Goal: Check status

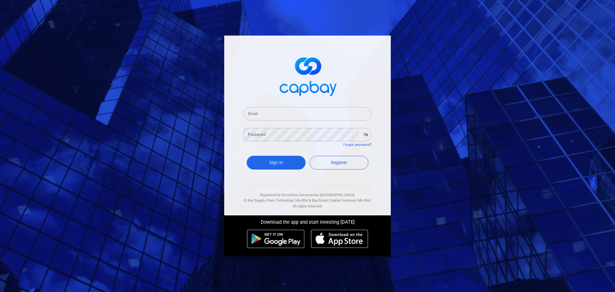
click at [314, 115] on input "Email" at bounding box center [307, 113] width 128 height 13
type input "[EMAIL_ADDRESS][DOMAIN_NAME]"
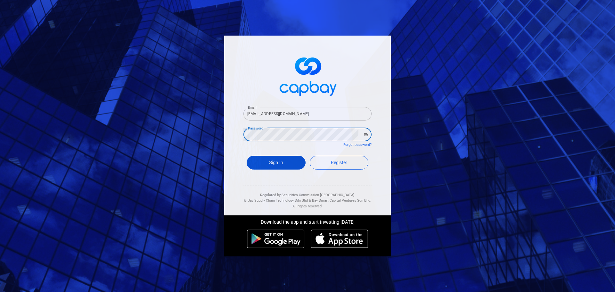
click at [280, 167] on button "Sign In" at bounding box center [276, 163] width 59 height 14
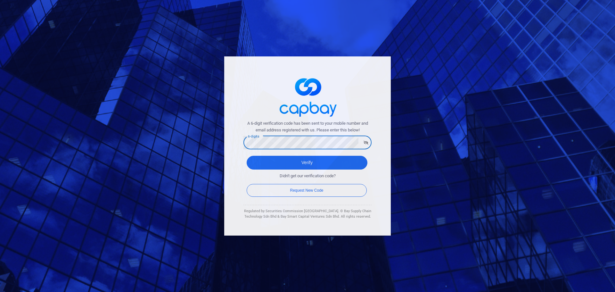
click at [247, 156] on button "Verify" at bounding box center [307, 163] width 121 height 14
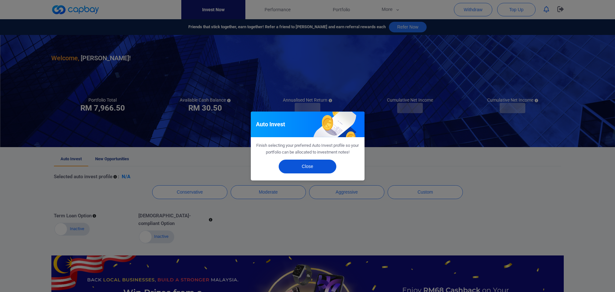
click at [305, 167] on button "Close" at bounding box center [308, 166] width 58 height 14
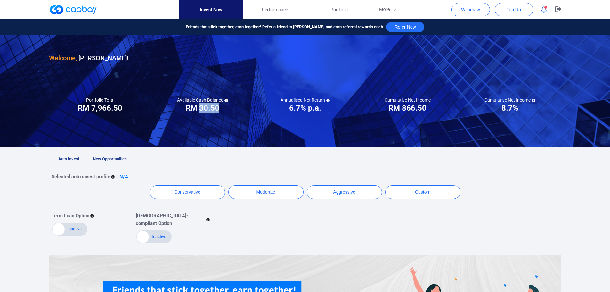
drag, startPoint x: 200, startPoint y: 107, endPoint x: 218, endPoint y: 106, distance: 18.9
click at [218, 106] on h3 "RM 30.50" at bounding box center [203, 108] width 34 height 10
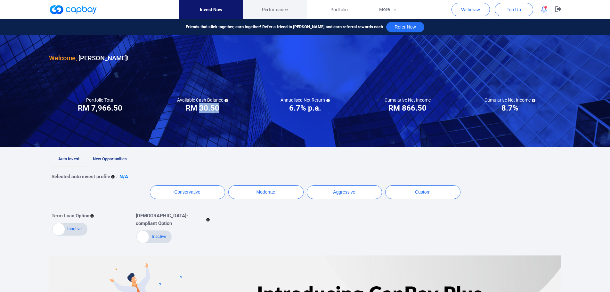
click at [281, 8] on span "Performance" at bounding box center [275, 9] width 26 height 7
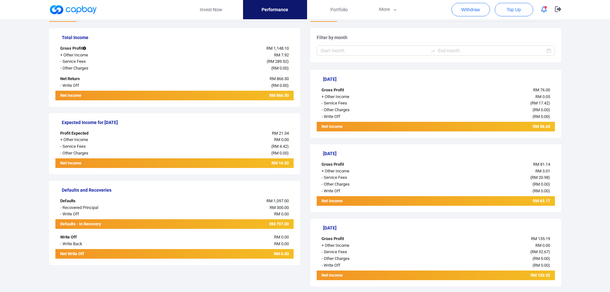
scroll to position [128, 0]
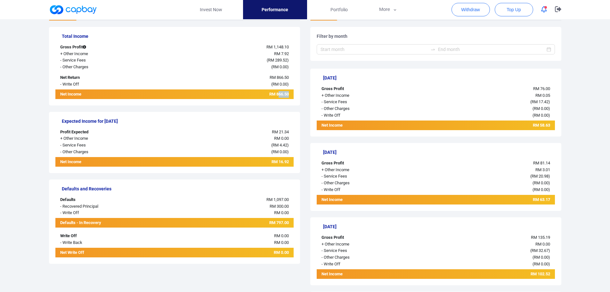
drag, startPoint x: 279, startPoint y: 95, endPoint x: 288, endPoint y: 95, distance: 9.0
click at [288, 95] on span "RM 866.50" at bounding box center [279, 94] width 20 height 5
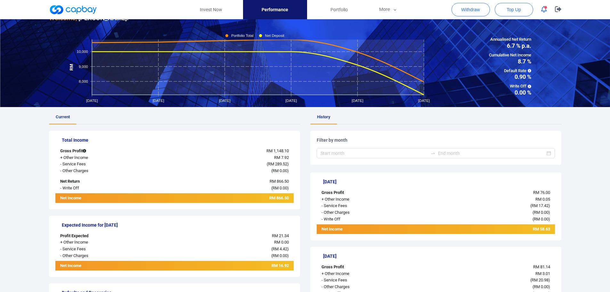
scroll to position [0, 0]
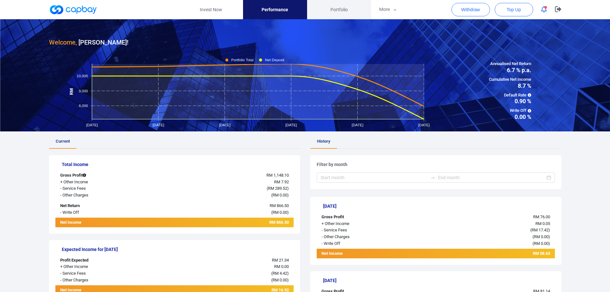
click at [347, 10] on span "Portfolio" at bounding box center [338, 9] width 17 height 7
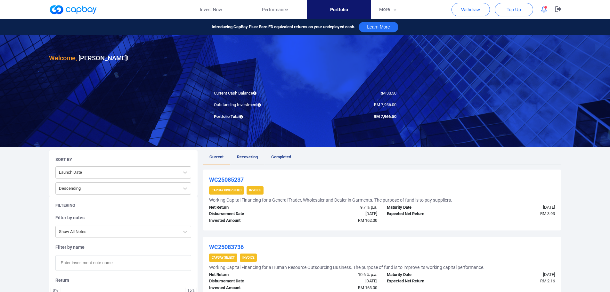
click at [248, 158] on span "Recovering" at bounding box center [247, 156] width 21 height 5
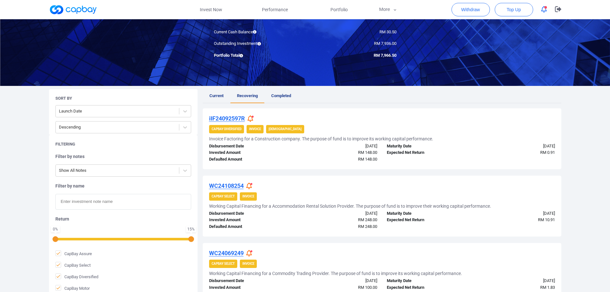
scroll to position [64, 0]
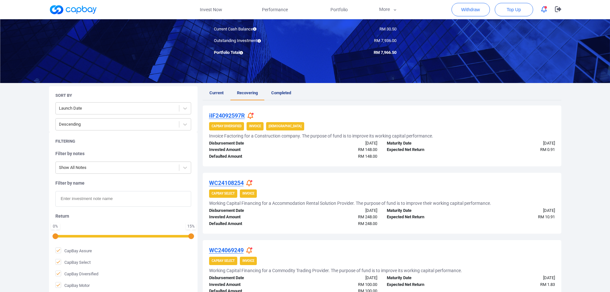
click at [252, 115] on icon at bounding box center [251, 115] width 6 height 7
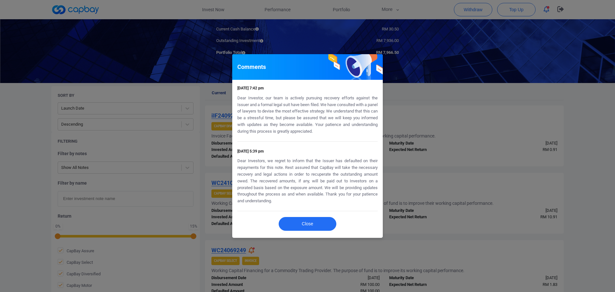
click at [403, 133] on div "Comments [DATE] 7:42 pm Dear Investor, our team is actively pursuing recovery e…" at bounding box center [307, 146] width 615 height 292
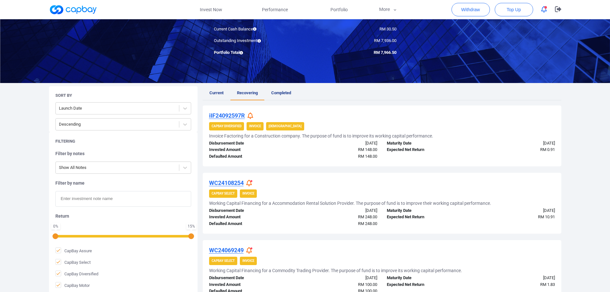
click at [250, 184] on icon at bounding box center [249, 183] width 6 height 7
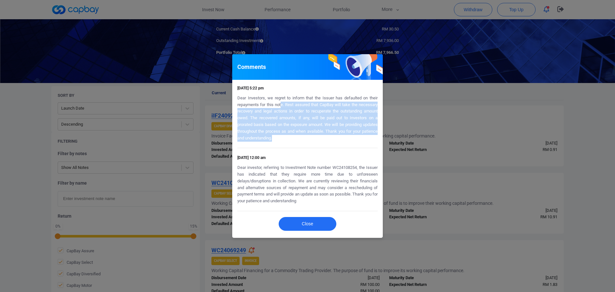
drag, startPoint x: 285, startPoint y: 104, endPoint x: 292, endPoint y: 137, distance: 33.4
click at [292, 137] on p "Dear Investors, we regret to inform that the Issuer has defaulted on their repa…" at bounding box center [307, 118] width 140 height 47
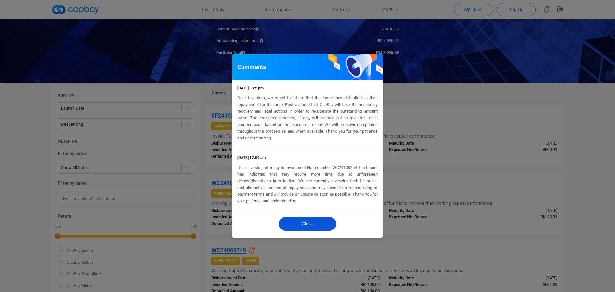
click at [316, 224] on button "Close" at bounding box center [308, 224] width 58 height 14
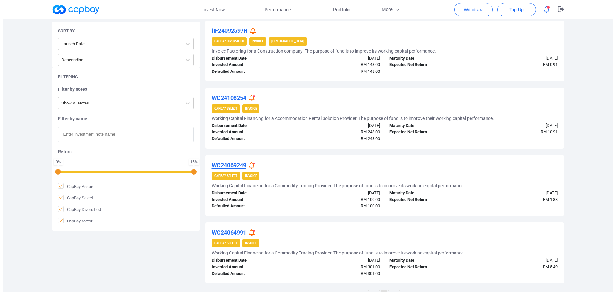
scroll to position [160, 0]
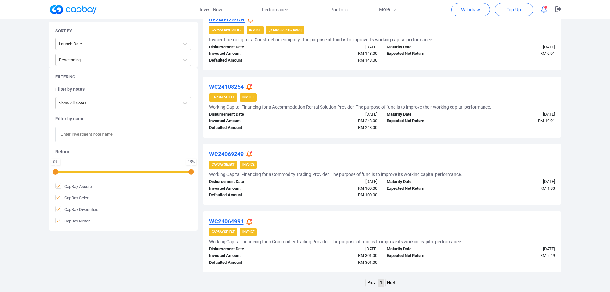
click at [249, 153] on icon at bounding box center [249, 154] width 6 height 7
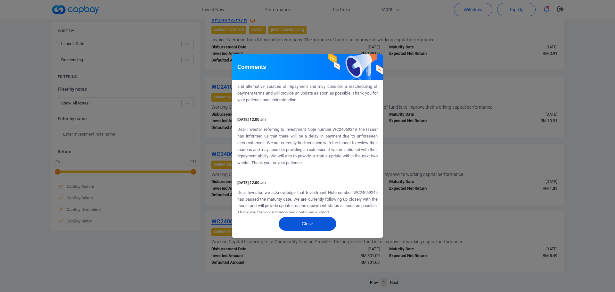
scroll to position [316, 0]
click at [311, 227] on button "Close" at bounding box center [308, 224] width 58 height 14
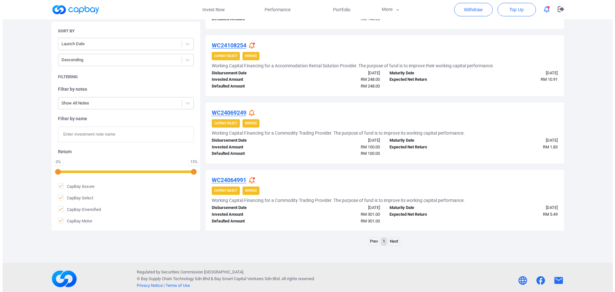
scroll to position [204, 0]
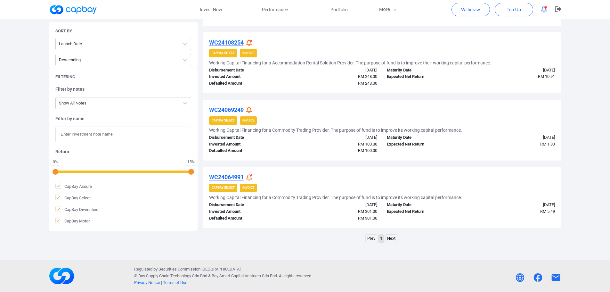
click at [253, 176] on div at bounding box center [250, 177] width 8 height 7
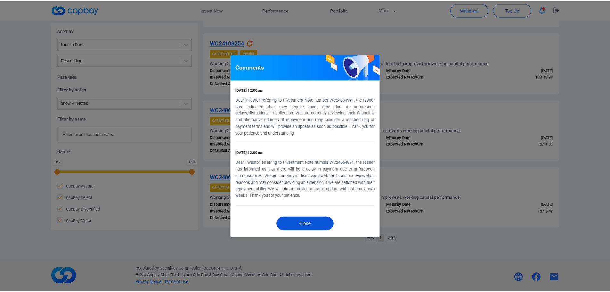
scroll to position [316, 0]
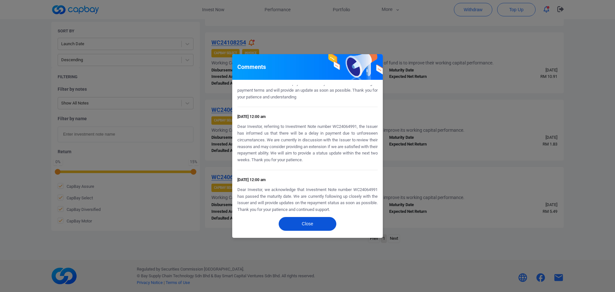
click at [319, 225] on button "Close" at bounding box center [308, 224] width 58 height 14
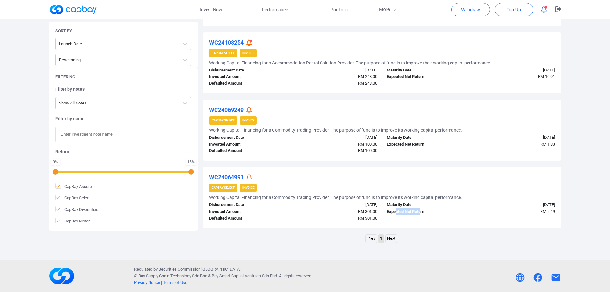
drag, startPoint x: 413, startPoint y: 212, endPoint x: 397, endPoint y: 212, distance: 16.0
click at [397, 212] on div "Expected Net Return" at bounding box center [426, 211] width 89 height 7
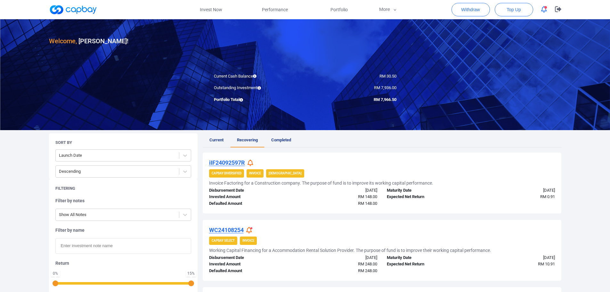
scroll to position [12, 0]
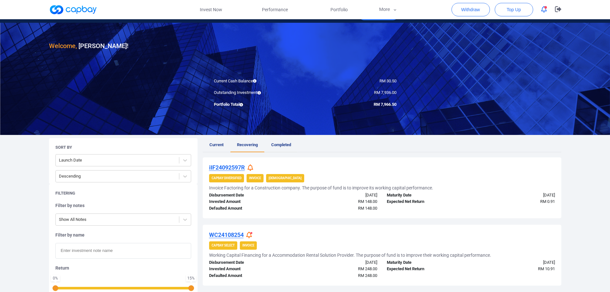
click at [284, 147] on link "Completed" at bounding box center [281, 145] width 33 height 14
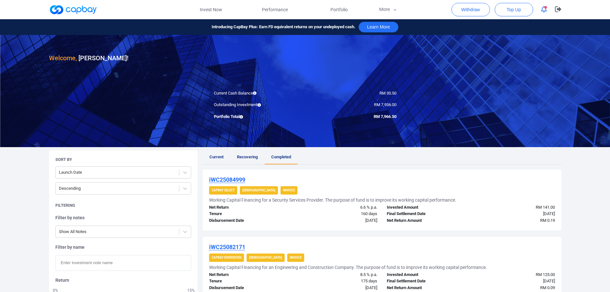
click at [212, 156] on span "Current" at bounding box center [216, 156] width 14 height 5
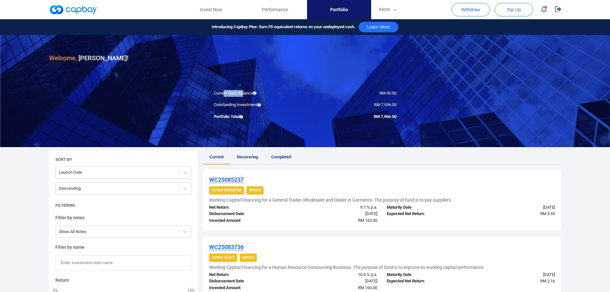
click at [243, 94] on div "Current Cash Balance" at bounding box center [257, 93] width 96 height 7
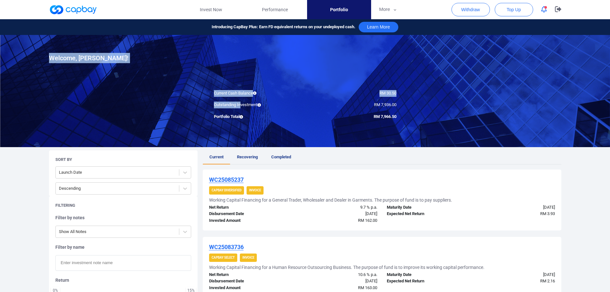
drag, startPoint x: 241, startPoint y: 104, endPoint x: 219, endPoint y: 101, distance: 21.9
click at [218, 113] on div at bounding box center [305, 91] width 610 height 112
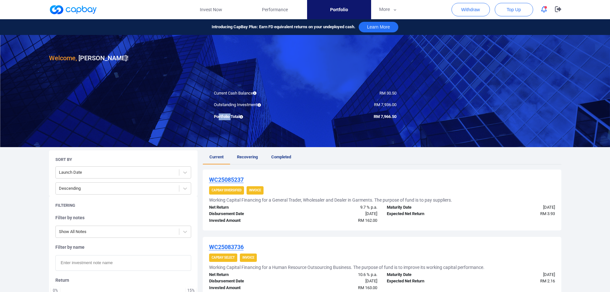
drag, startPoint x: 219, startPoint y: 119, endPoint x: 232, endPoint y: 119, distance: 12.5
click at [232, 119] on div "Portfolio Total" at bounding box center [257, 116] width 96 height 7
